Goal: Task Accomplishment & Management: Manage account settings

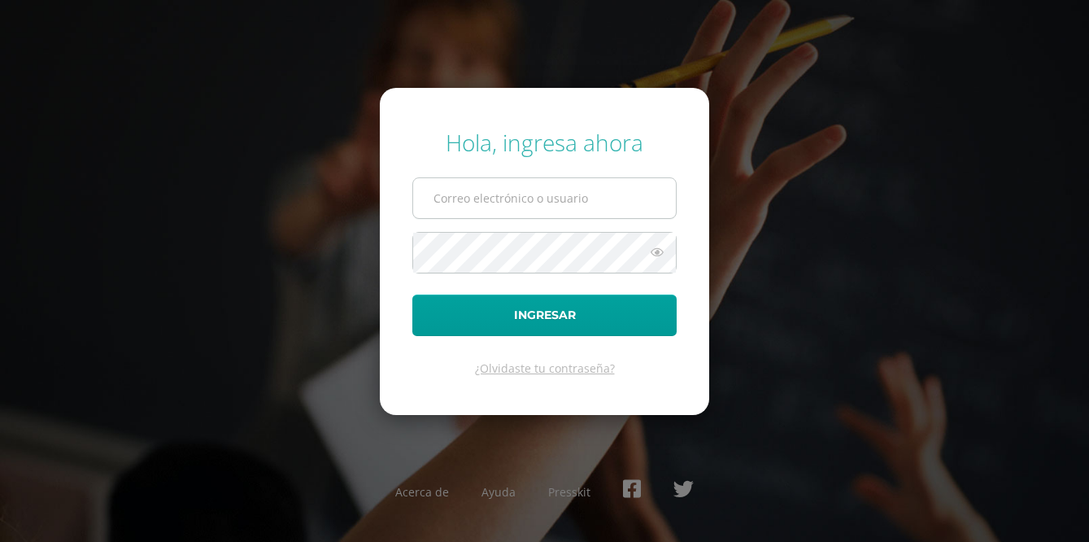
click at [437, 209] on input "text" at bounding box center [544, 198] width 263 height 40
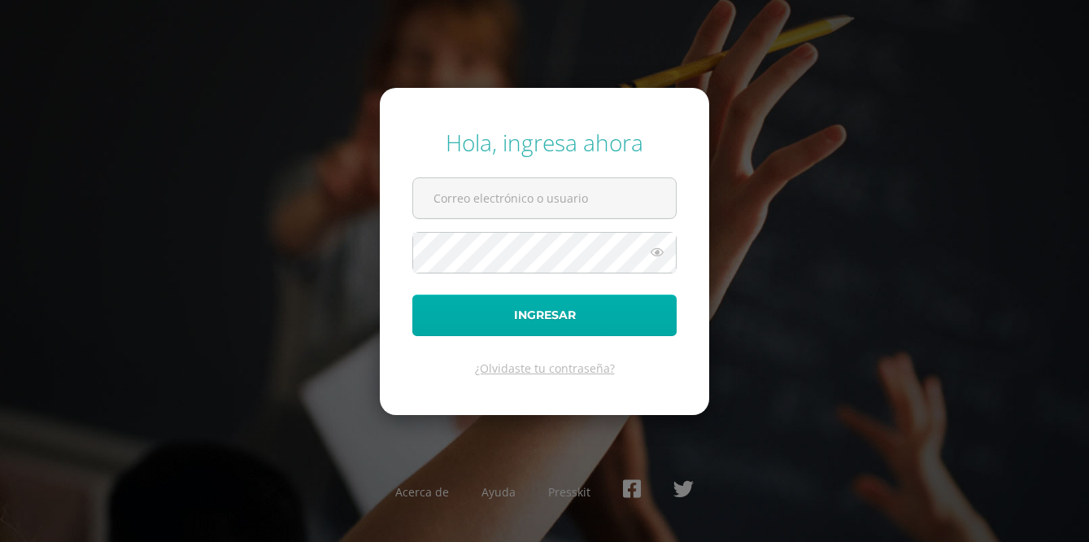
type input "yojana.c21@maiagt.org"
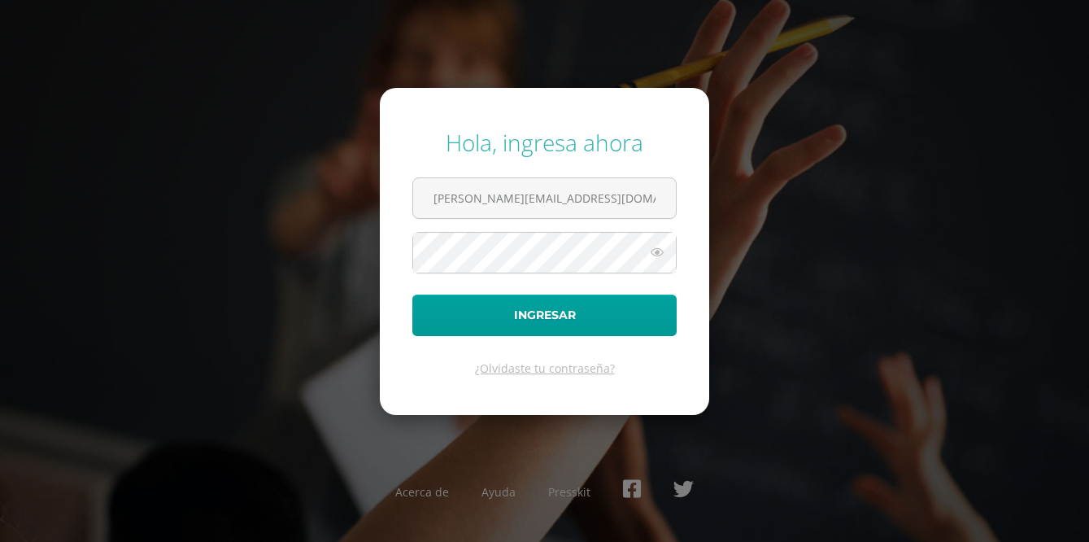
click at [457, 245] on form "Hola, ingresa ahora yojana.c21@maiagt.org Ingresar ¿Olvidaste tu contraseña?" at bounding box center [544, 251] width 329 height 327
click at [412, 294] on button "Ingresar" at bounding box center [544, 314] width 264 height 41
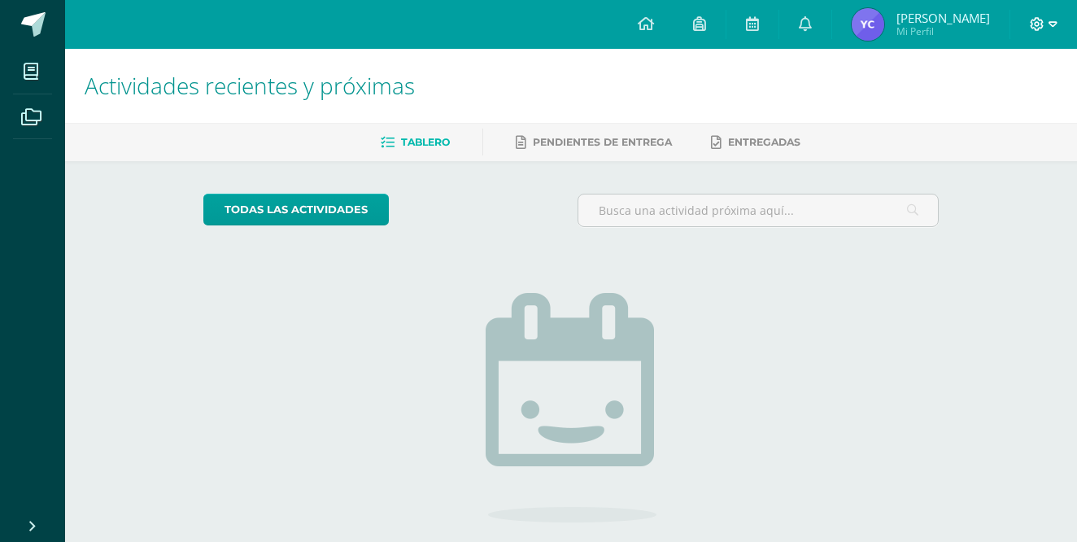
click at [1051, 31] on span at bounding box center [1044, 24] width 28 height 18
click at [967, 110] on span "Cerrar sesión" at bounding box center [1001, 110] width 73 height 15
